Goal: Task Accomplishment & Management: Use online tool/utility

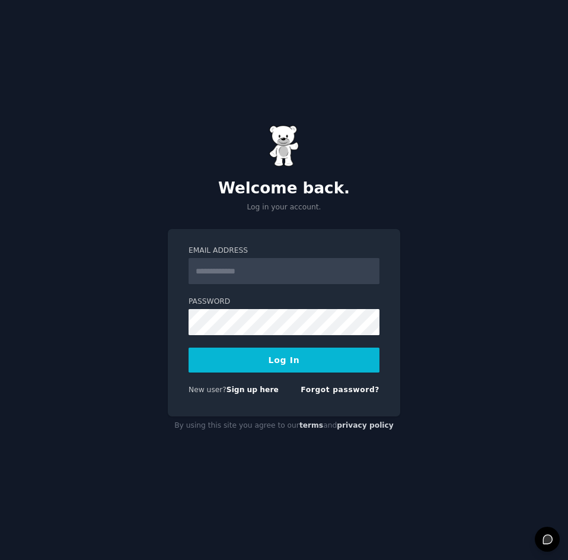
click at [230, 265] on input "Email Address" at bounding box center [284, 271] width 191 height 26
type input "**********"
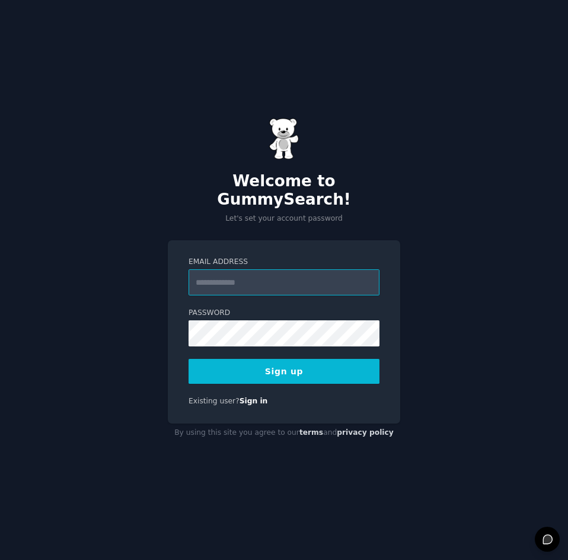
drag, startPoint x: 257, startPoint y: 266, endPoint x: 252, endPoint y: 271, distance: 7.1
click at [255, 269] on input "Email Address" at bounding box center [284, 282] width 191 height 26
type input "**********"
click at [233, 339] on form "**********" at bounding box center [284, 320] width 191 height 127
click at [282, 363] on button "Sign up" at bounding box center [284, 371] width 191 height 25
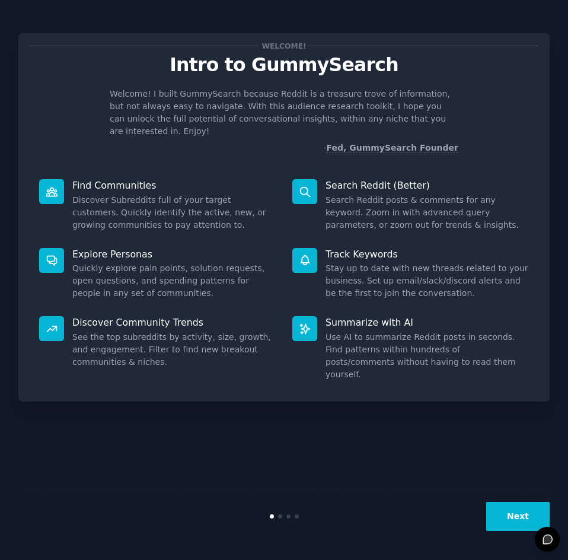
click at [420, 434] on div "Welcome! Intro to GummySearch Welcome! I built GummySearch because Reddit is a …" at bounding box center [284, 280] width 532 height 527
click at [520, 530] on button "Next" at bounding box center [517, 516] width 63 height 29
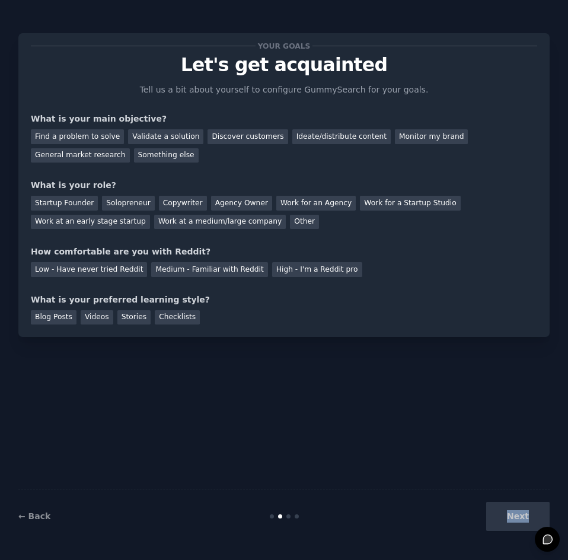
click at [520, 530] on div "Next" at bounding box center [461, 516] width 177 height 29
click at [508, 517] on div "Next" at bounding box center [461, 516] width 177 height 29
click at [88, 132] on div "Find a problem to solve" at bounding box center [77, 136] width 93 height 15
click at [290, 222] on div "Other" at bounding box center [304, 222] width 29 height 15
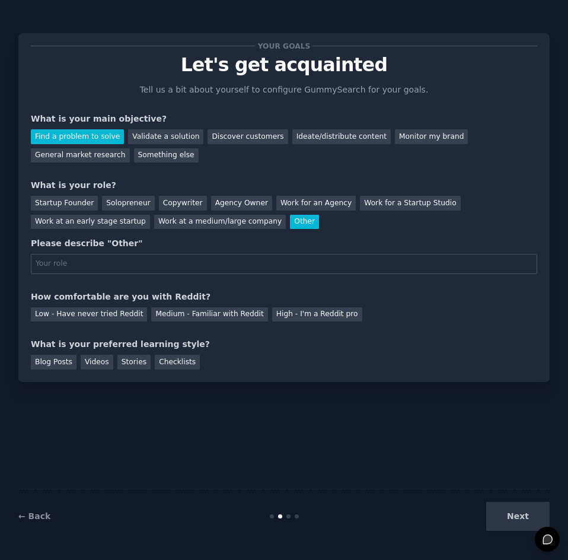
click at [113, 263] on input "text" at bounding box center [284, 264] width 507 height 20
type input "student"
click at [161, 314] on div "Medium - Familiar with Reddit" at bounding box center [209, 314] width 116 height 15
click at [96, 362] on div "Videos" at bounding box center [97, 362] width 33 height 15
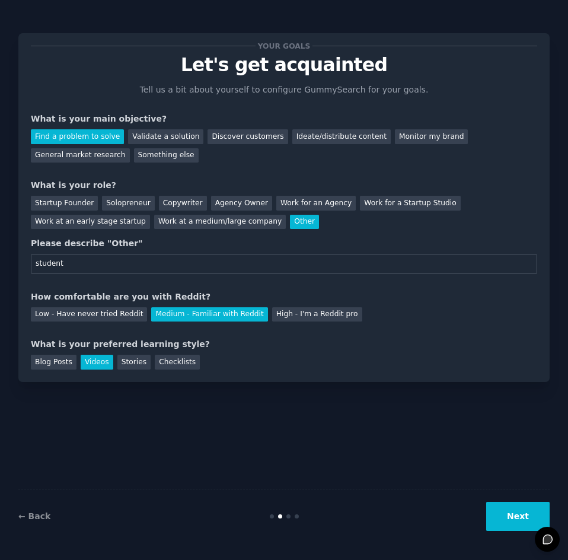
click at [510, 517] on button "Next" at bounding box center [517, 516] width 63 height 29
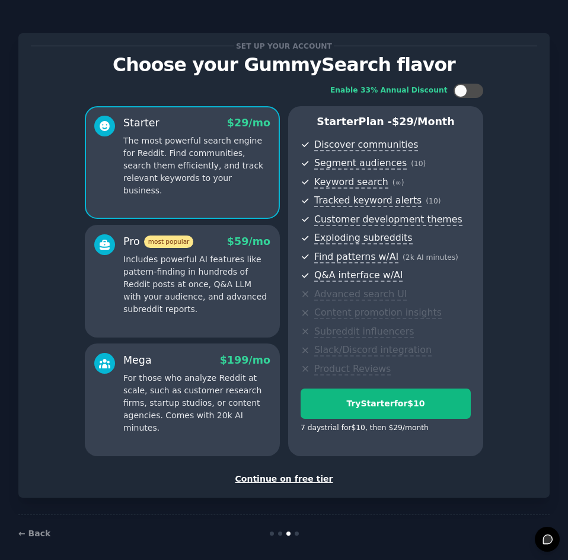
click at [288, 477] on div "Continue on free tier" at bounding box center [284, 479] width 507 height 12
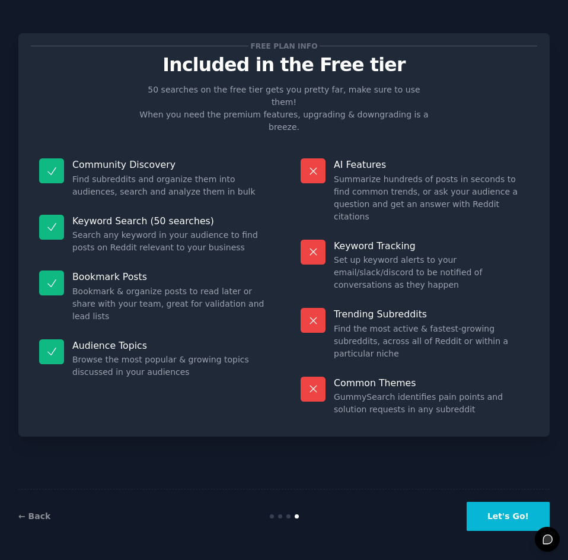
click at [503, 524] on button "Let's Go!" at bounding box center [508, 516] width 83 height 29
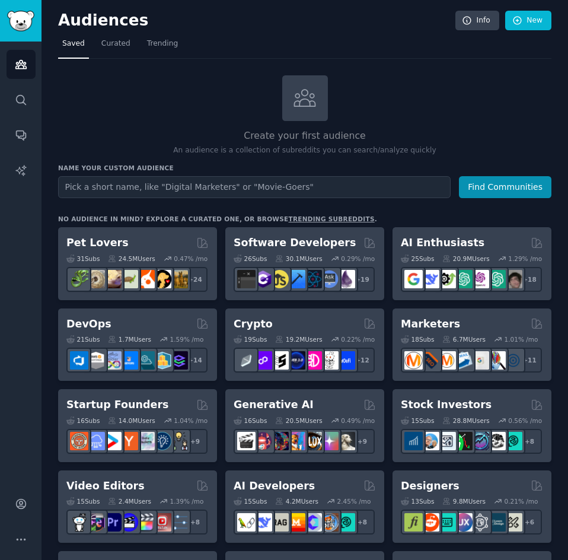
click at [123, 187] on input "text" at bounding box center [254, 187] width 393 height 22
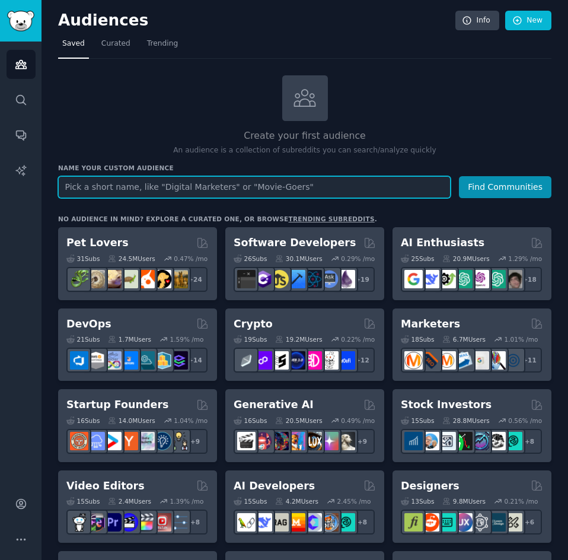
click at [99, 181] on input "text" at bounding box center [254, 187] width 393 height 22
click at [218, 188] on input "text" at bounding box center [254, 187] width 393 height 22
type input "platicrvije verzoring belgie"
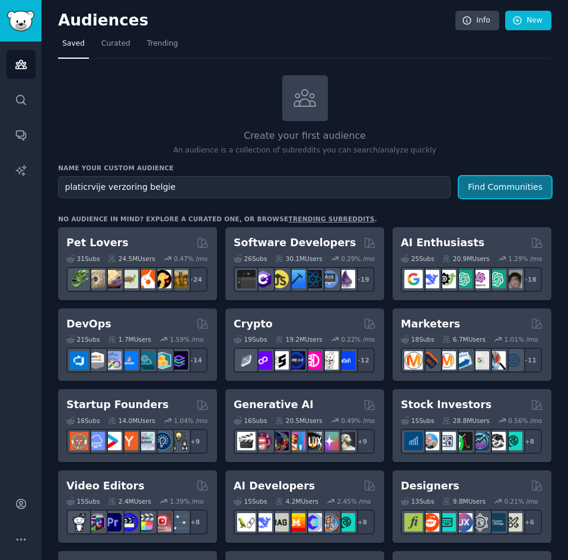
click at [514, 184] on button "Find Communities" at bounding box center [505, 187] width 93 height 22
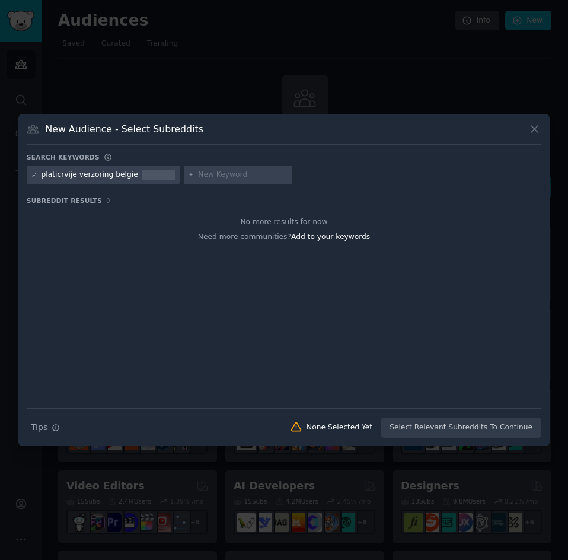
click at [224, 176] on input "text" at bounding box center [243, 175] width 90 height 11
click at [33, 174] on icon at bounding box center [34, 174] width 7 height 7
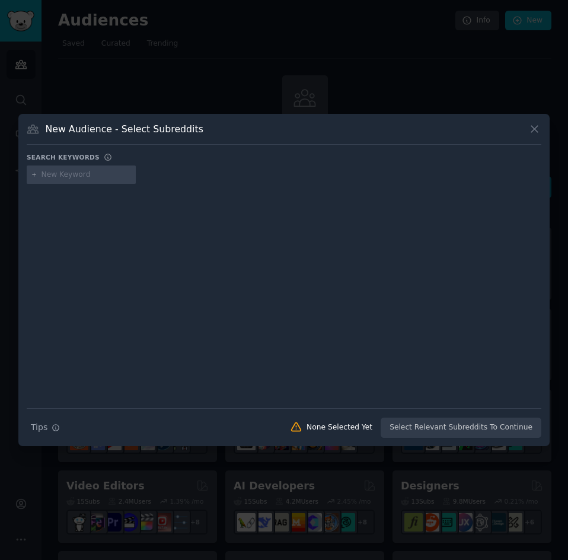
click at [69, 171] on input "text" at bounding box center [87, 175] width 90 height 11
type input "g"
type input "beste shampoo bar"
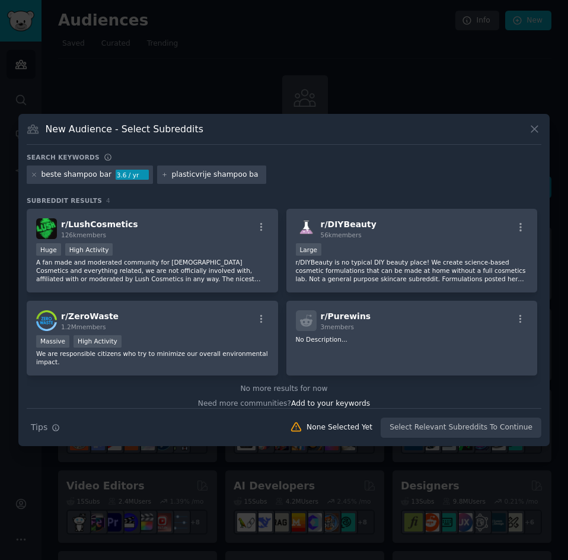
type input "plasticvrije shampoo bar"
click at [34, 172] on icon at bounding box center [34, 174] width 7 height 7
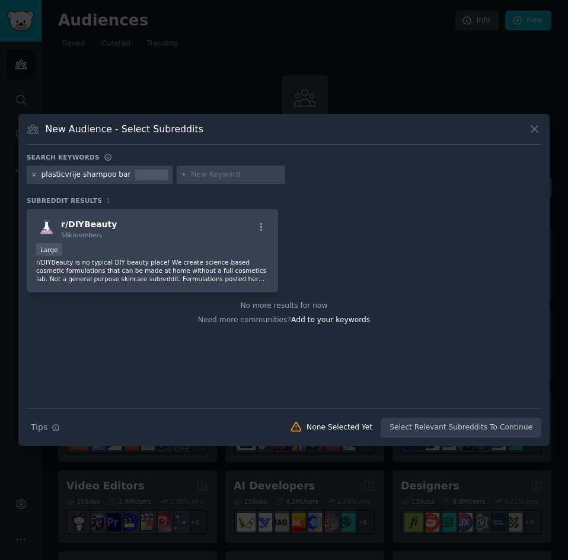
click at [33, 171] on icon at bounding box center [34, 174] width 7 height 7
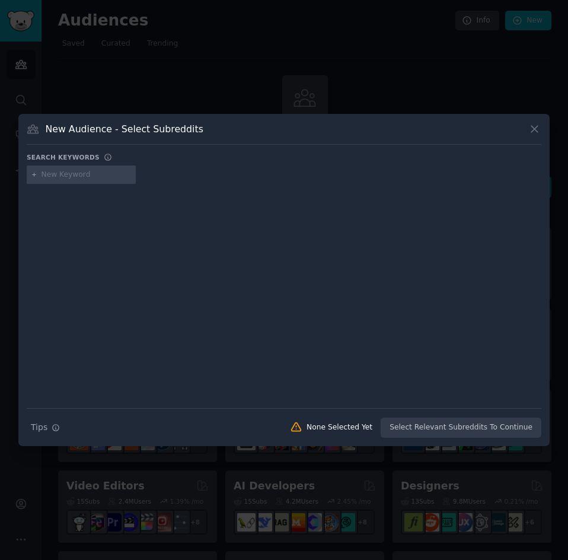
click at [59, 180] on div at bounding box center [81, 175] width 109 height 19
click at [60, 174] on input "text" at bounding box center [87, 175] width 90 height 11
paste input "shampoo bar problemen"
type input "shampoo bar problemen"
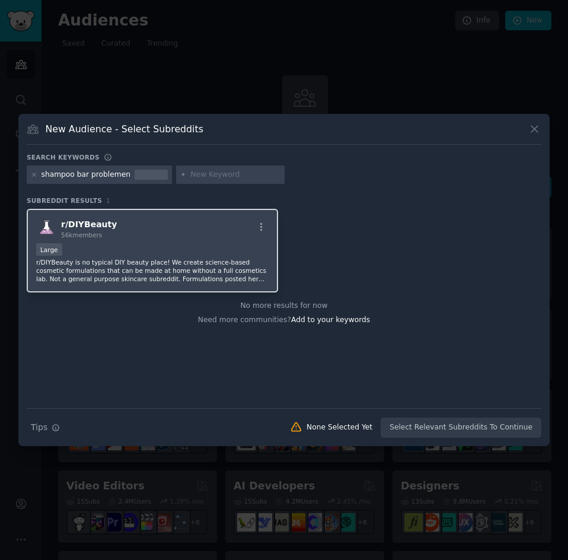
click at [144, 246] on div "Large" at bounding box center [152, 250] width 233 height 15
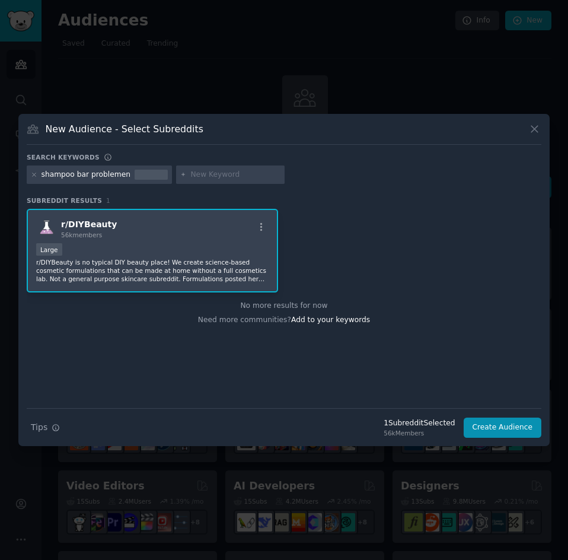
click at [144, 246] on div "Large" at bounding box center [152, 250] width 233 height 15
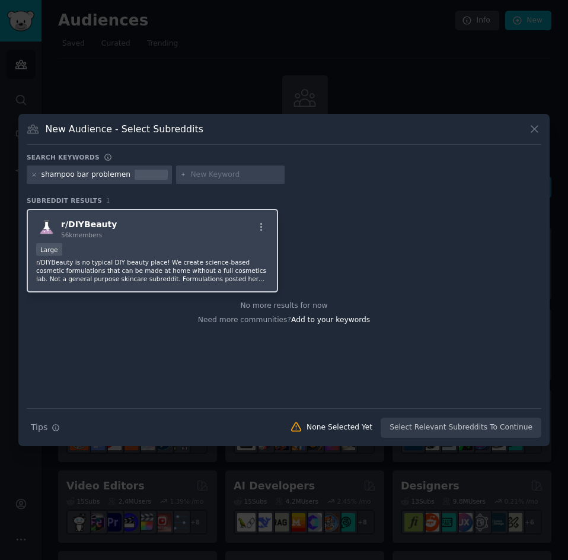
click at [144, 246] on div "Large" at bounding box center [152, 250] width 233 height 15
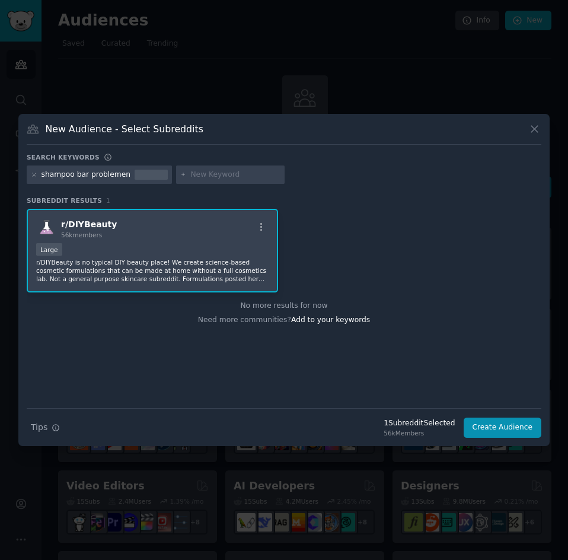
click at [144, 246] on div "Large" at bounding box center [152, 250] width 233 height 15
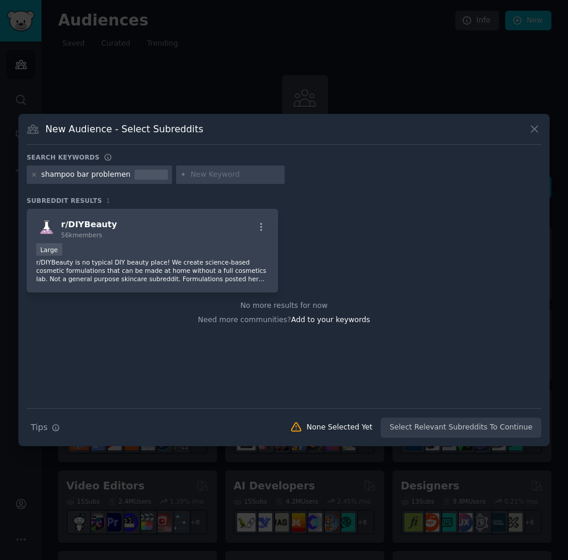
click at [120, 175] on div "shampoo bar problemen" at bounding box center [86, 175] width 89 height 11
click at [119, 173] on div "shampoo bar problemen" at bounding box center [86, 175] width 89 height 11
drag, startPoint x: 119, startPoint y: 173, endPoint x: 104, endPoint y: 177, distance: 15.4
click at [104, 177] on div "shampoo bar problemen" at bounding box center [86, 175] width 89 height 11
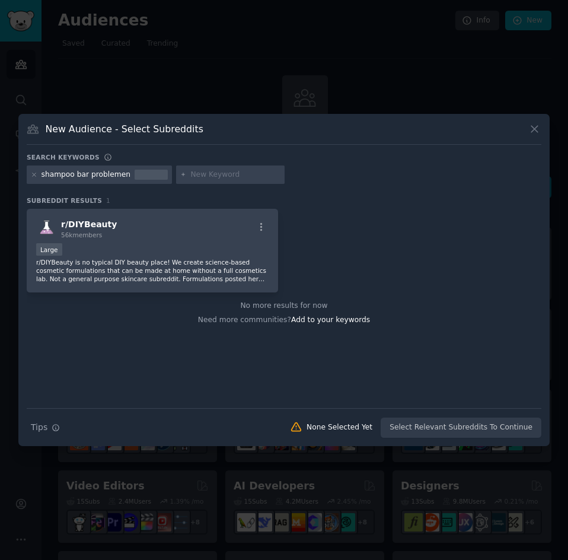
click at [120, 177] on div "shampoo bar problemen" at bounding box center [86, 175] width 89 height 11
click at [30, 171] on div "shampoo bar problemen" at bounding box center [99, 175] width 145 height 19
click at [34, 174] on icon at bounding box center [34, 174] width 7 height 7
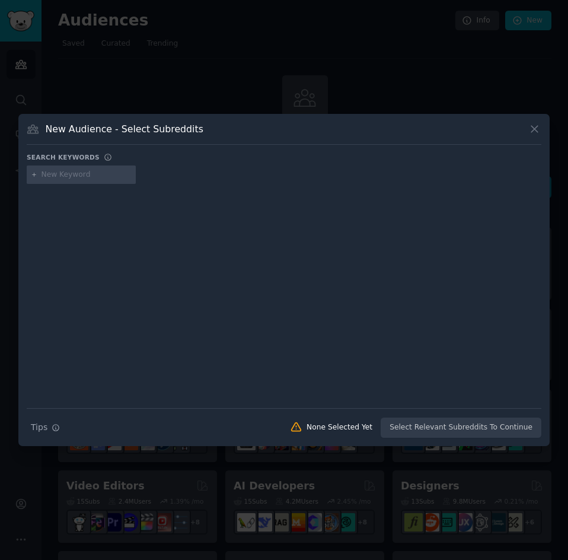
click at [71, 174] on input "text" at bounding box center [87, 175] width 90 height 11
paste input "shampoo bar problemen"
type input "shampoo bar problems"
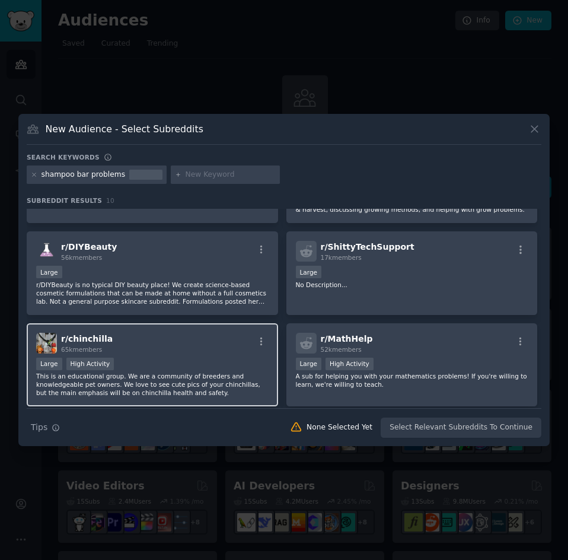
scroll to position [202, 0]
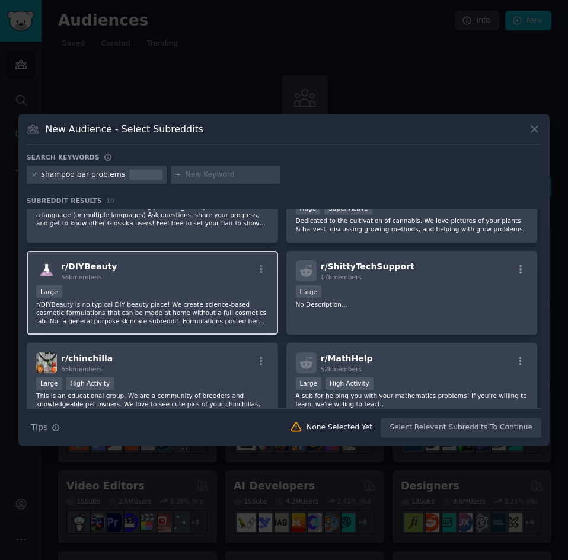
click at [106, 268] on span "r/ DIYBeauty" at bounding box center [89, 266] width 56 height 9
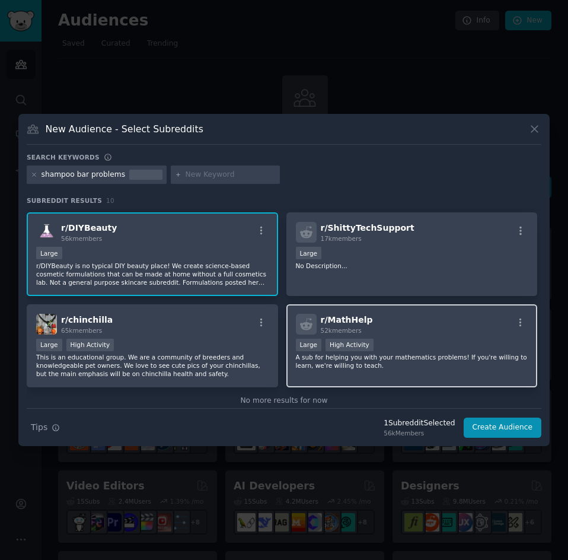
scroll to position [261, 0]
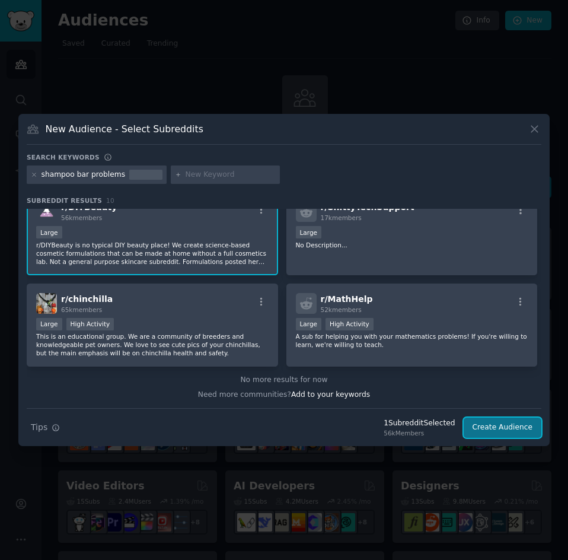
click at [505, 431] on button "Create Audience" at bounding box center [503, 428] width 78 height 20
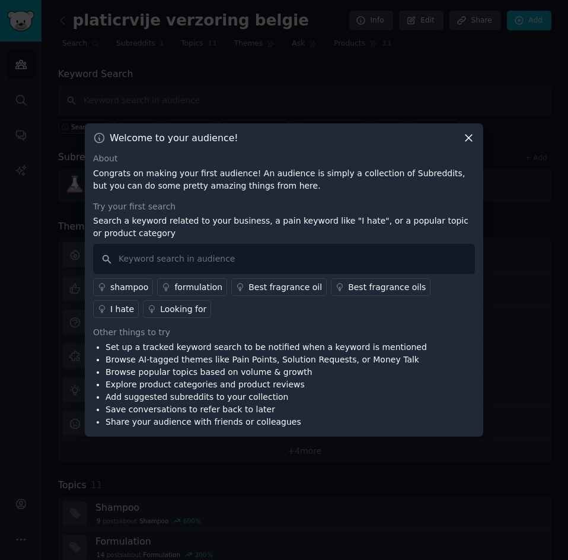
click at [469, 135] on icon at bounding box center [469, 138] width 12 height 12
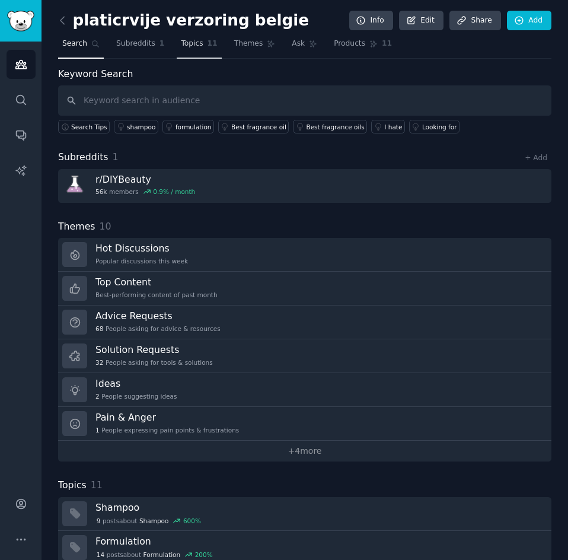
click at [197, 41] on link "Topics 11" at bounding box center [199, 46] width 44 height 24
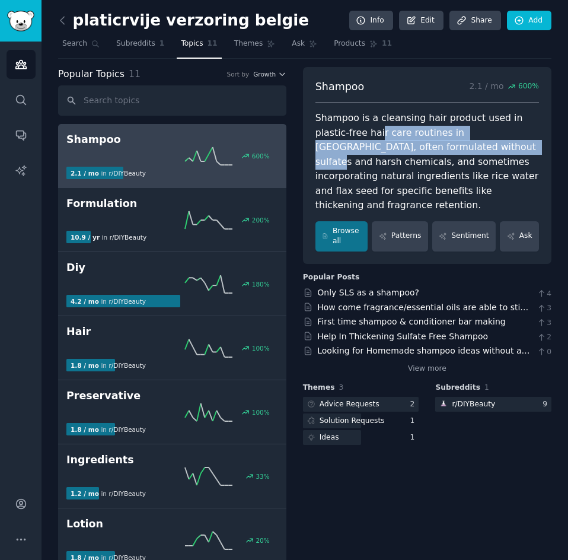
drag, startPoint x: 385, startPoint y: 132, endPoint x: 476, endPoint y: 142, distance: 91.3
click at [476, 142] on div "Shampoo is a cleansing hair product used in plastic-free hair care routines in …" at bounding box center [428, 162] width 224 height 102
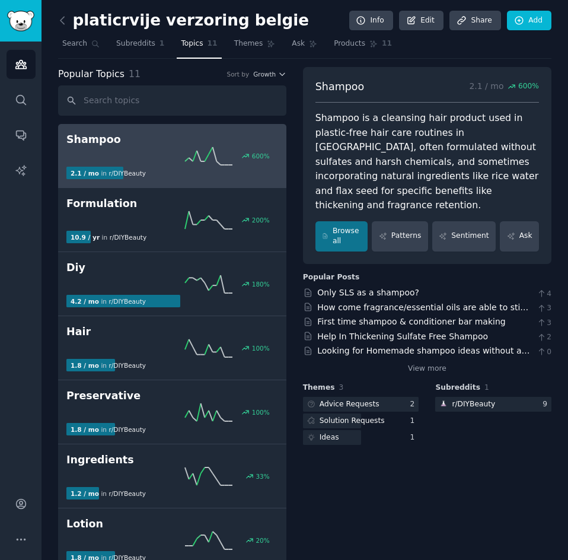
click at [519, 150] on div "Shampoo is a cleansing hair product used in plastic-free hair care routines in …" at bounding box center [428, 162] width 224 height 102
